Goal: Navigation & Orientation: Find specific page/section

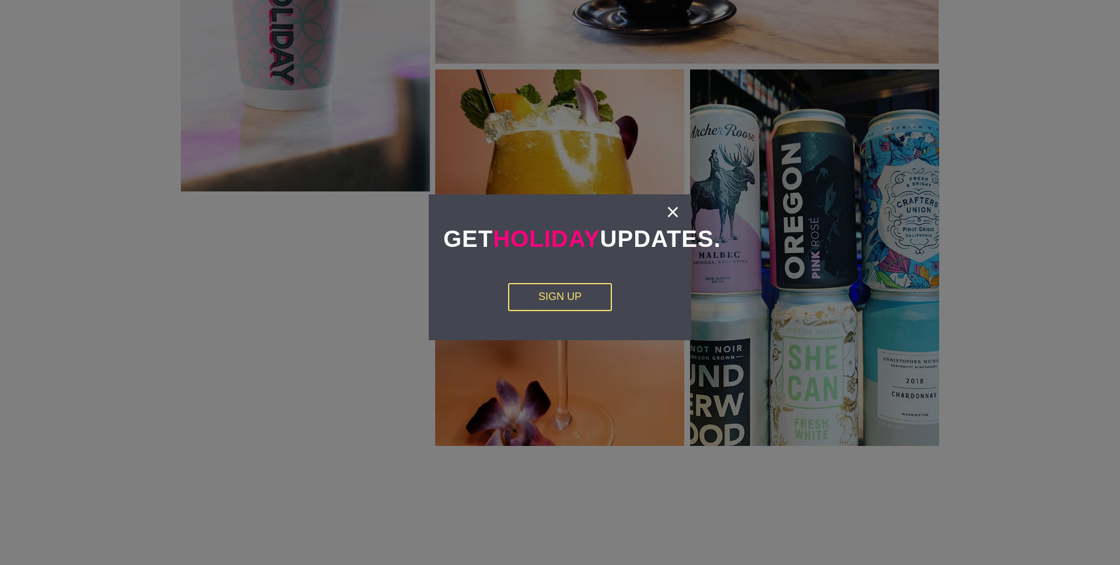
scroll to position [2493, 0]
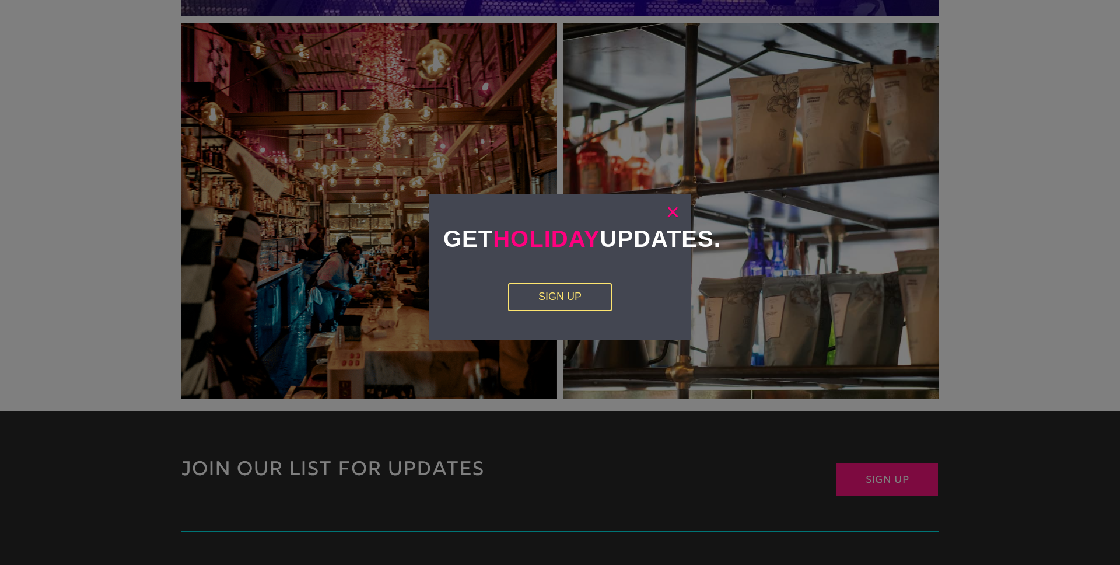
click at [671, 212] on link "×" at bounding box center [672, 212] width 13 height 12
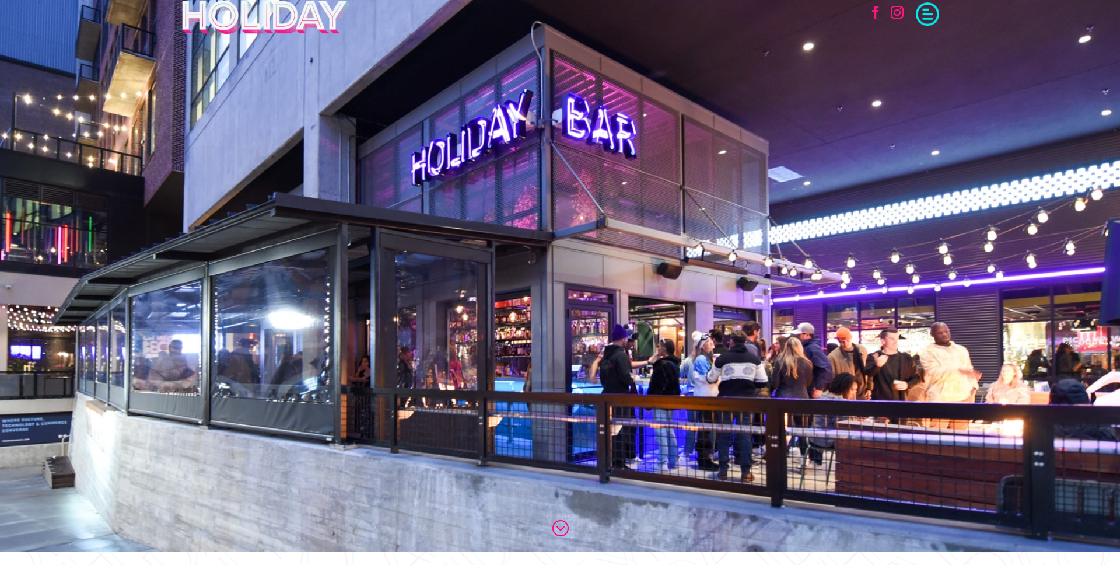
scroll to position [0, 0]
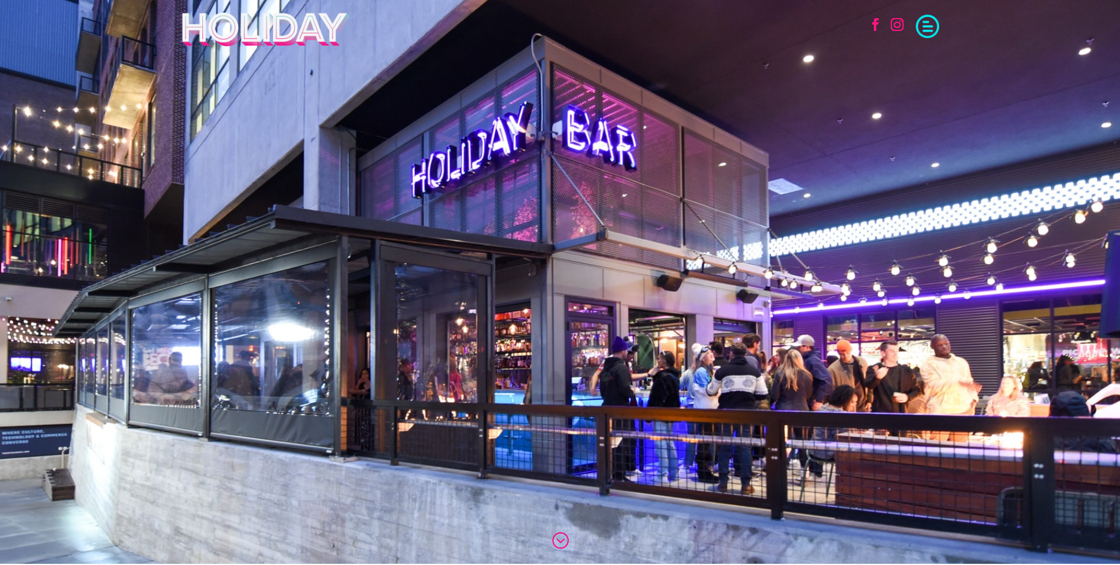
click at [921, 22] on span at bounding box center [927, 24] width 23 height 23
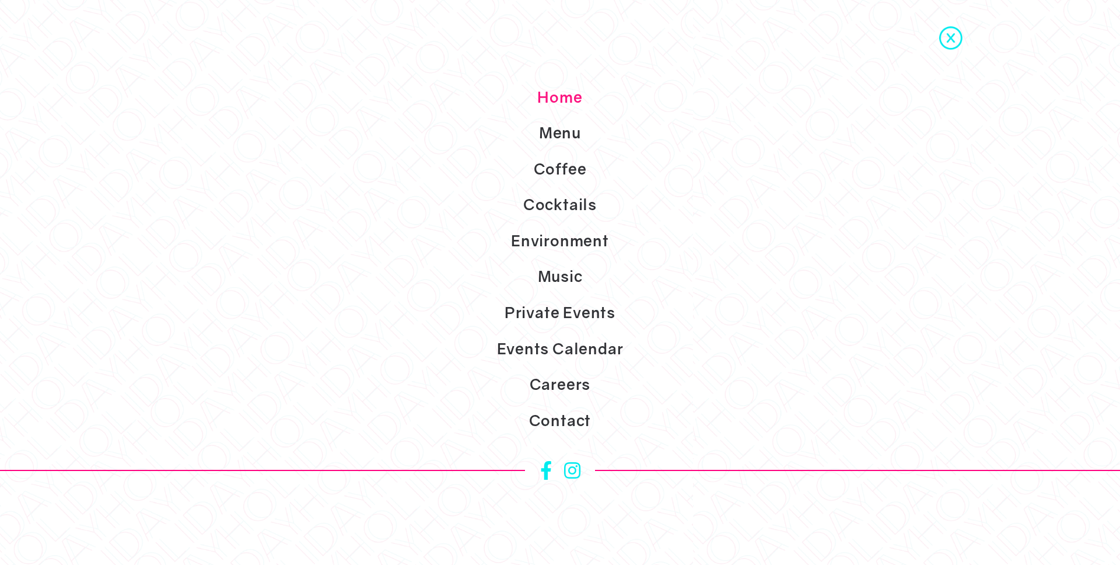
click at [573, 251] on link "Environment" at bounding box center [560, 241] width 1120 height 36
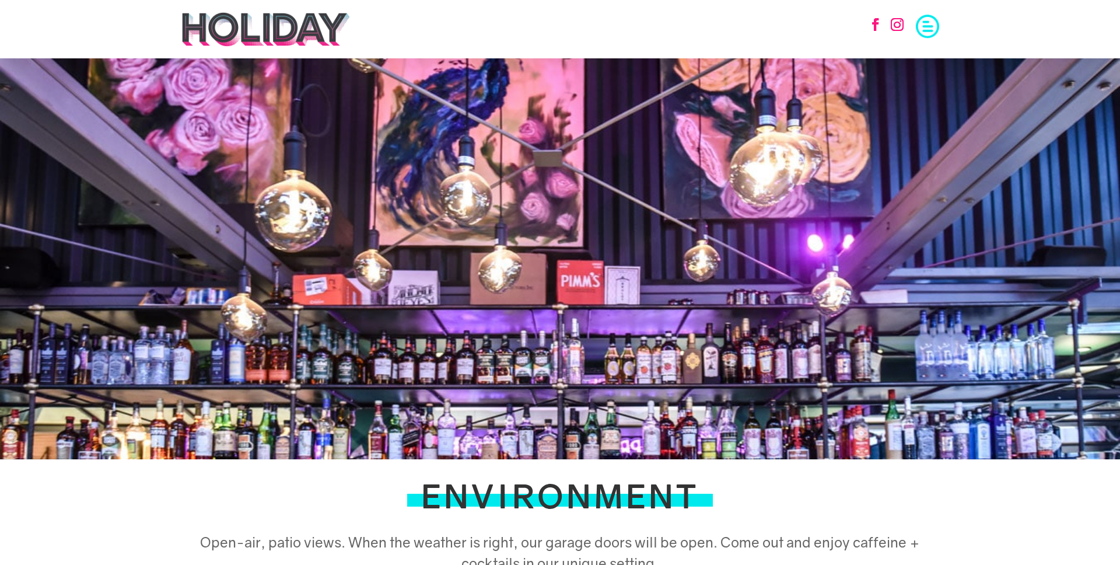
click at [927, 26] on span at bounding box center [927, 24] width 23 height 23
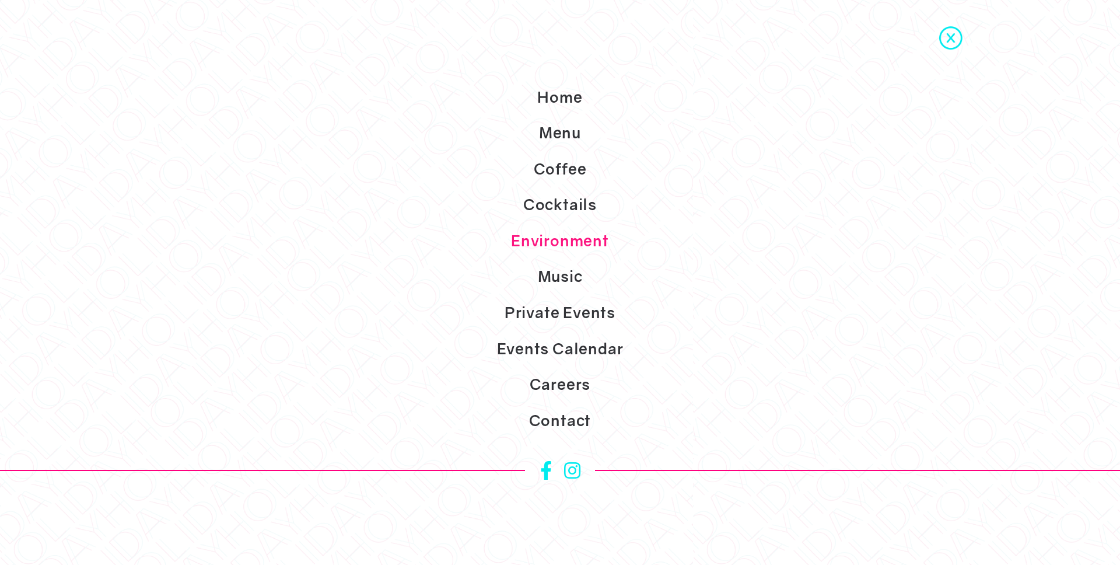
click at [561, 312] on link "Private Events" at bounding box center [560, 313] width 1120 height 36
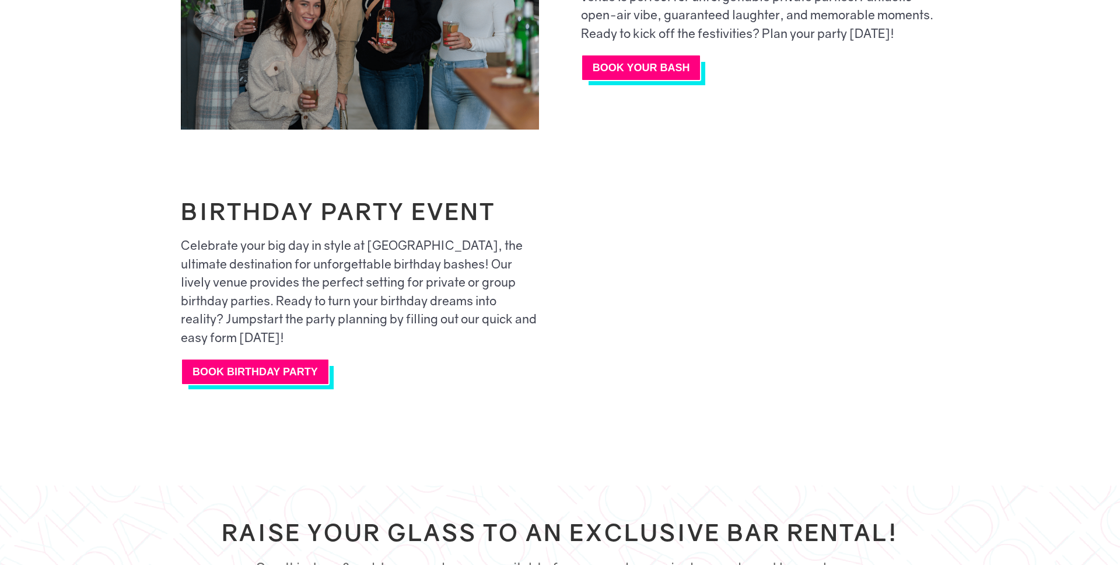
scroll to position [2663, 0]
